Goal: Information Seeking & Learning: Learn about a topic

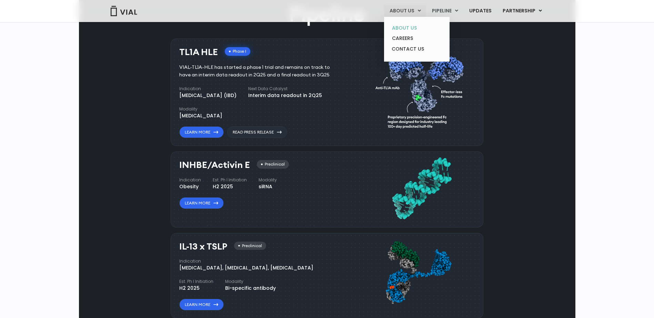
click at [403, 25] on link "ABOUT US" at bounding box center [416, 28] width 60 height 11
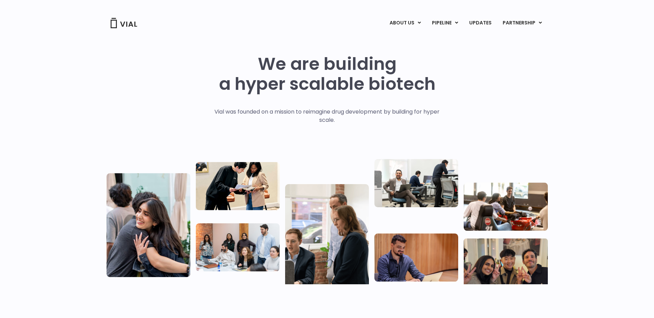
click at [314, 49] on div "We are building a hyper scalable biotech Vial was founded on a mission to reima…" at bounding box center [326, 166] width 441 height 275
click at [494, 38] on link "LICENSING" at bounding box center [514, 40] width 60 height 11
